Goal: Information Seeking & Learning: Check status

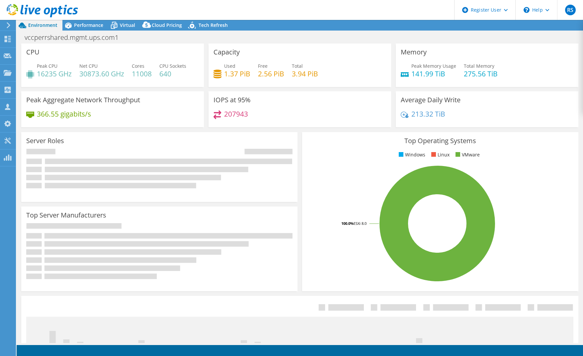
select select "USD"
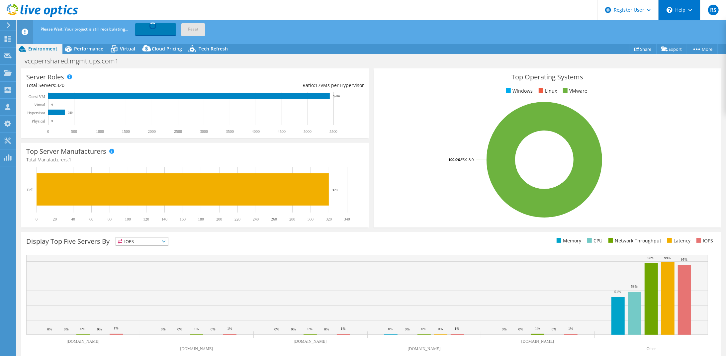
scroll to position [86, 0]
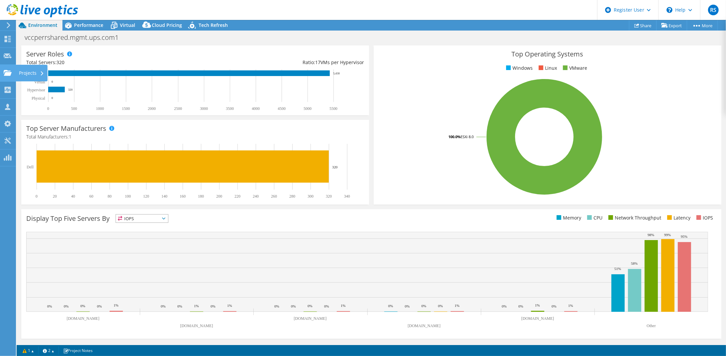
click at [34, 74] on div "Projects" at bounding box center [32, 73] width 32 height 17
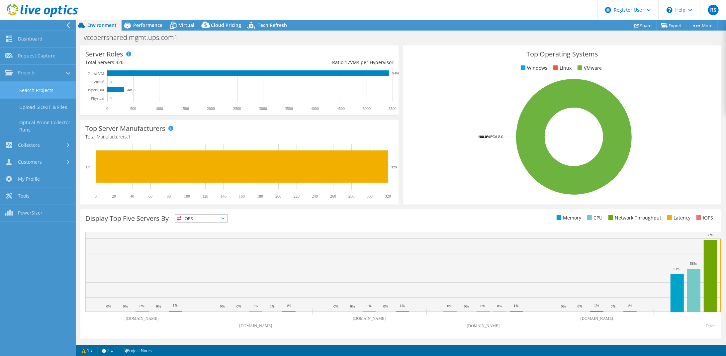
click at [47, 90] on link "Search Projects" at bounding box center [38, 90] width 76 height 17
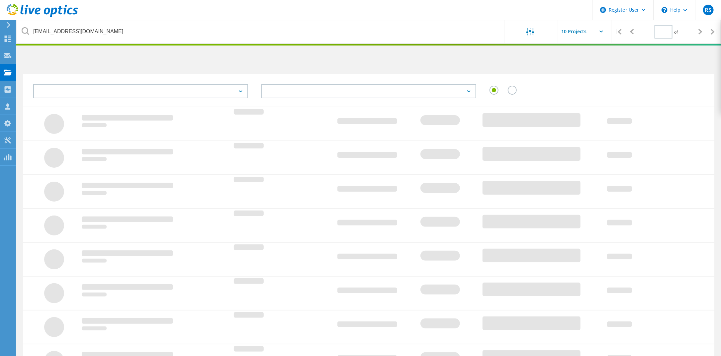
type input "1"
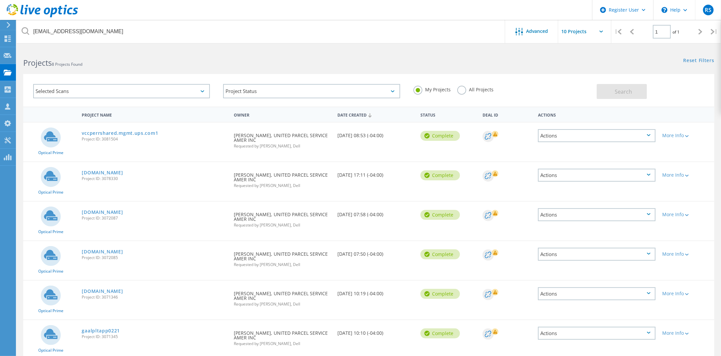
click at [466, 89] on label "All Projects" at bounding box center [475, 89] width 36 height 6
click at [0, 0] on input "All Projects" at bounding box center [0, 0] width 0 height 0
click at [421, 93] on div "My Projects" at bounding box center [431, 91] width 37 height 10
click at [419, 91] on label "My Projects" at bounding box center [431, 89] width 37 height 6
click at [0, 0] on input "My Projects" at bounding box center [0, 0] width 0 height 0
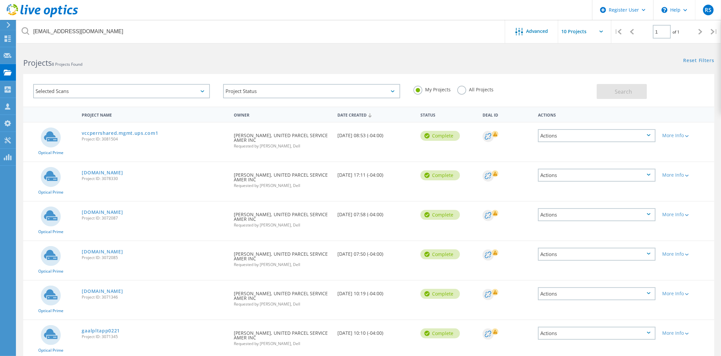
click at [324, 44] on div at bounding box center [360, 45] width 721 height 2
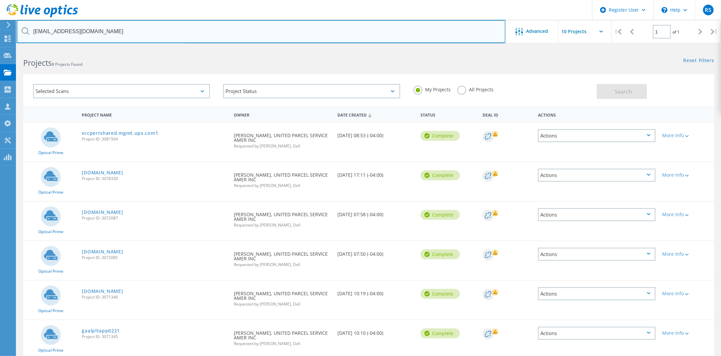
click at [312, 35] on input "[EMAIL_ADDRESS][DOMAIN_NAME]" at bounding box center [261, 31] width 489 height 23
drag, startPoint x: 93, startPoint y: 35, endPoint x: 34, endPoint y: 38, distance: 59.8
click at [25, 39] on input "[EMAIL_ADDRESS][DOMAIN_NAME]" at bounding box center [261, 31] width 489 height 23
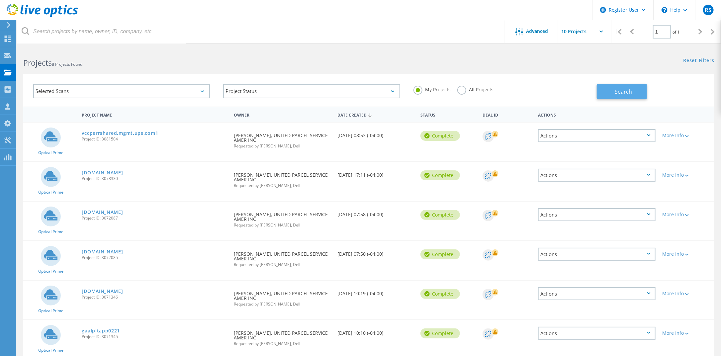
click at [622, 94] on span "Search" at bounding box center [623, 91] width 17 height 7
click at [41, 71] on div "Projects" at bounding box center [31, 72] width 25 height 5
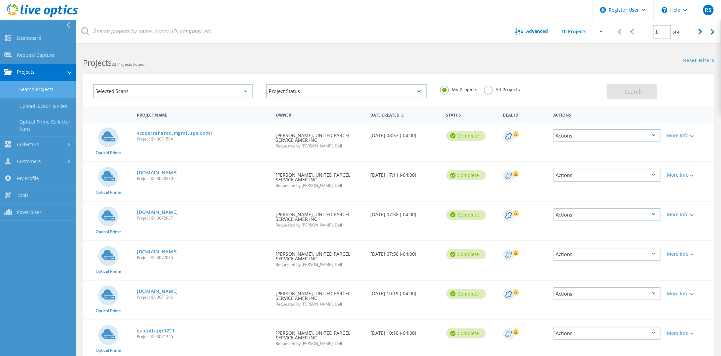
click at [48, 93] on link "Search Projects" at bounding box center [38, 89] width 76 height 17
click at [47, 89] on link "Search Projects" at bounding box center [38, 89] width 76 height 17
click at [39, 95] on link "Search Projects" at bounding box center [38, 89] width 76 height 17
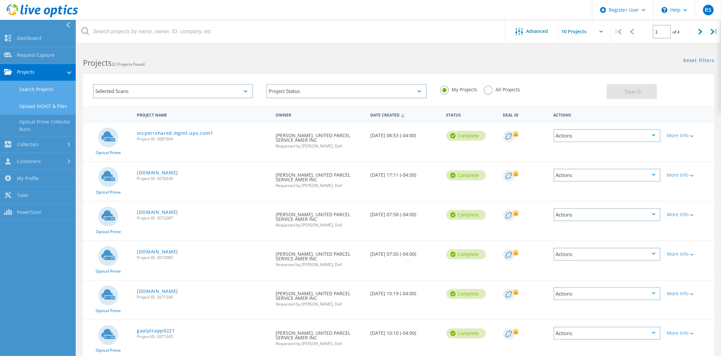
click at [41, 106] on link "Upload SIOKIT & Files" at bounding box center [38, 106] width 76 height 17
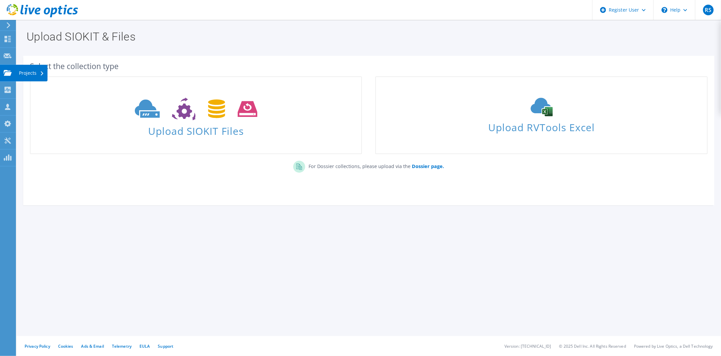
click at [21, 74] on div "Projects" at bounding box center [32, 73] width 32 height 17
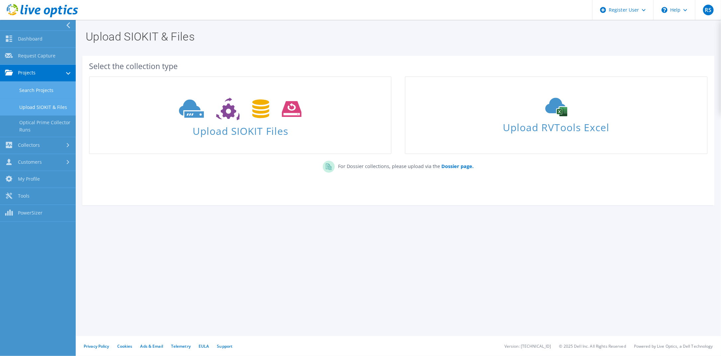
click at [38, 89] on link "Search Projects" at bounding box center [38, 90] width 76 height 17
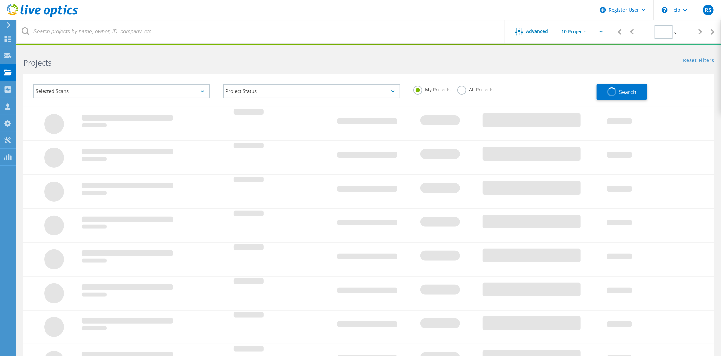
type input "1"
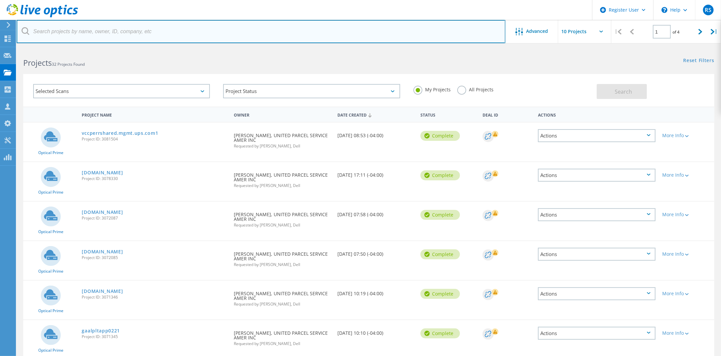
click at [93, 32] on input "text" at bounding box center [261, 31] width 489 height 23
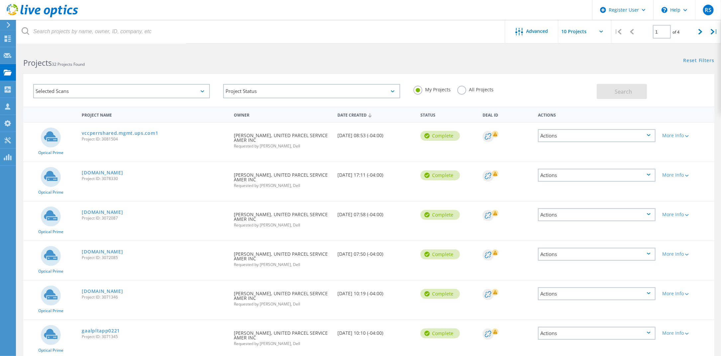
click at [462, 92] on label "All Projects" at bounding box center [475, 89] width 36 height 6
click at [0, 0] on input "All Projects" at bounding box center [0, 0] width 0 height 0
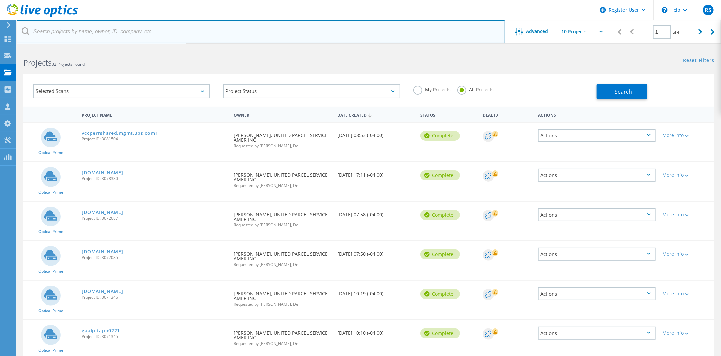
click at [60, 30] on input "text" at bounding box center [261, 31] width 489 height 23
paste input "[EMAIL_ADDRESS][DOMAIN_NAME]"
type input "[EMAIL_ADDRESS][DOMAIN_NAME]"
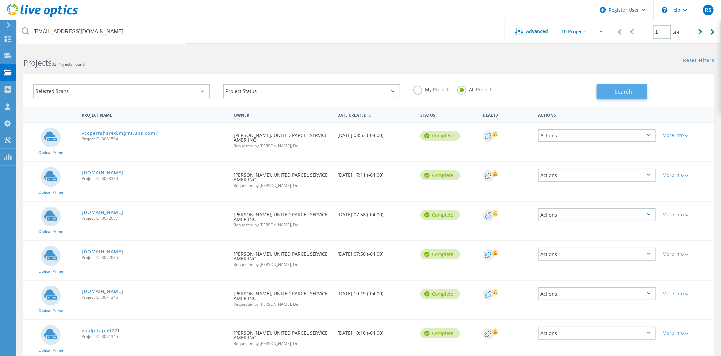
click at [608, 93] on button "Search" at bounding box center [622, 91] width 50 height 15
click at [357, 113] on div "Date Created" at bounding box center [375, 114] width 83 height 13
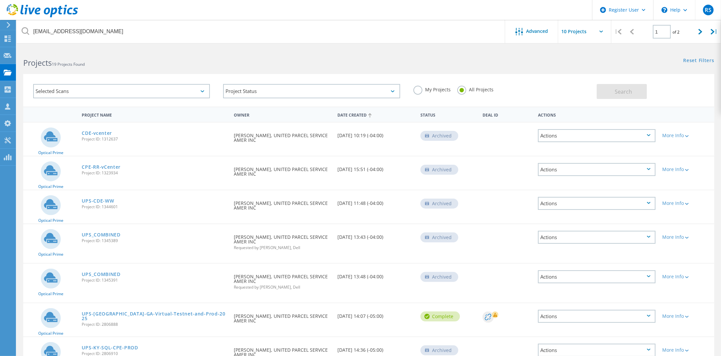
click at [357, 113] on div "Date Created" at bounding box center [375, 114] width 83 height 13
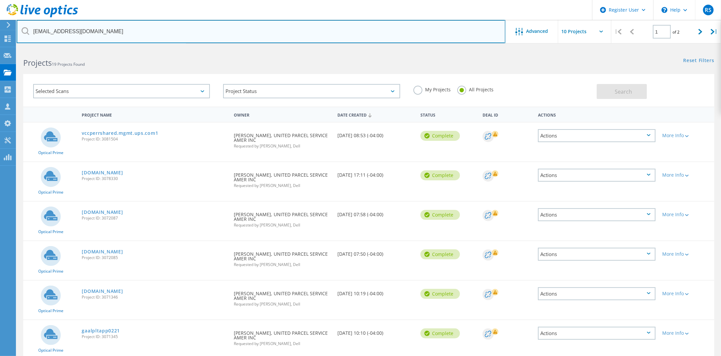
click at [102, 31] on input "[EMAIL_ADDRESS][DOMAIN_NAME]" at bounding box center [261, 31] width 489 height 23
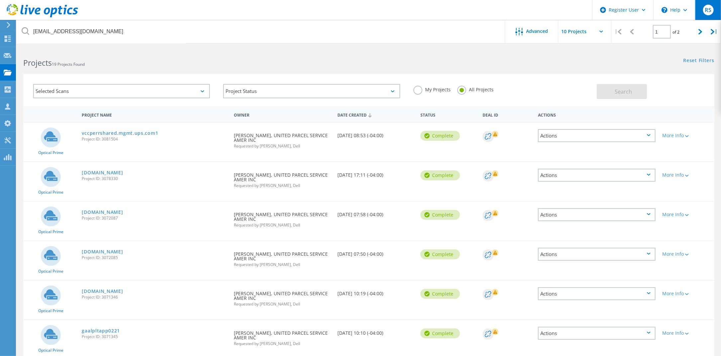
click at [710, 10] on span "RS" at bounding box center [708, 9] width 6 height 5
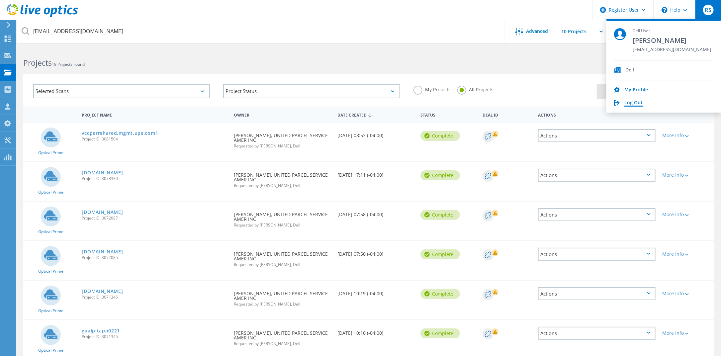
click at [635, 104] on link "Log Out" at bounding box center [633, 103] width 19 height 6
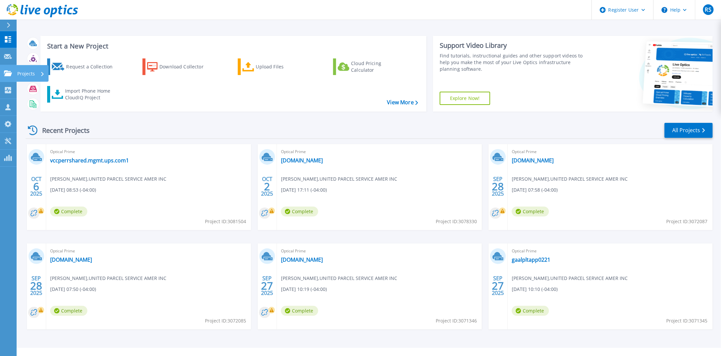
click at [31, 76] on p "Projects" at bounding box center [26, 73] width 18 height 17
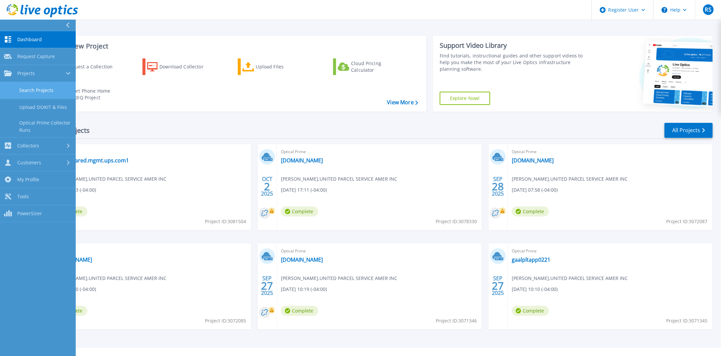
click at [37, 89] on link "Search Projects" at bounding box center [38, 90] width 76 height 17
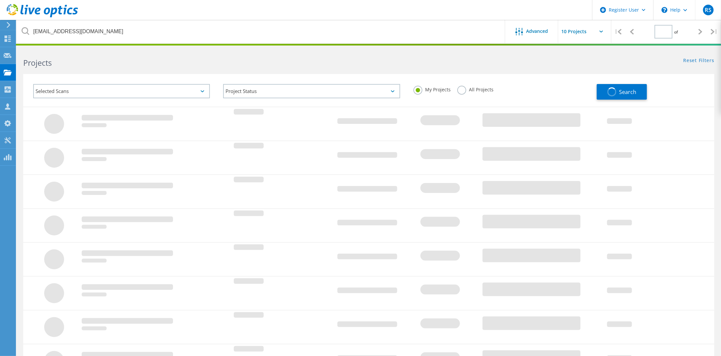
type input "1"
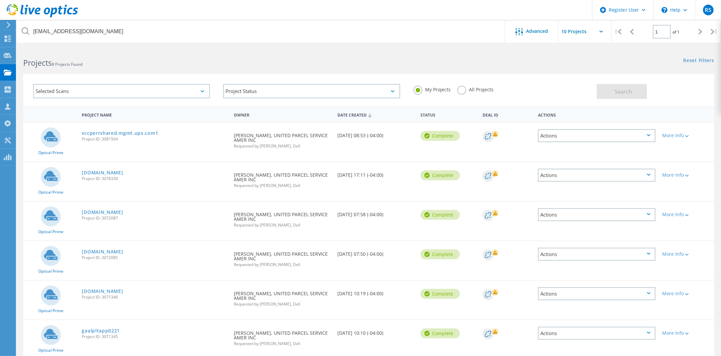
click at [461, 91] on label "All Projects" at bounding box center [475, 89] width 36 height 6
click at [0, 0] on input "All Projects" at bounding box center [0, 0] width 0 height 0
click at [619, 88] on span "Search" at bounding box center [623, 91] width 17 height 7
click at [217, 79] on div "Project Status In Progress Complete Published Anonymous Archived Error" at bounding box center [311, 91] width 190 height 28
click at [453, 56] on div "Reset Filters Show Filters" at bounding box center [545, 54] width 352 height 12
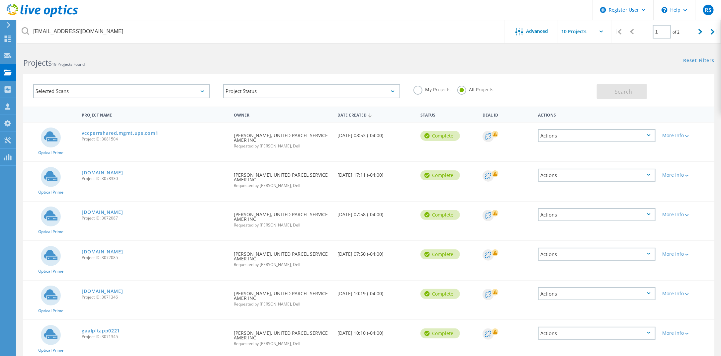
click at [325, 18] on header "Register User \n Help Explore Helpful Articles Contact Support RS Dell User [PE…" at bounding box center [360, 10] width 721 height 20
